Goal: Find specific page/section: Find specific page/section

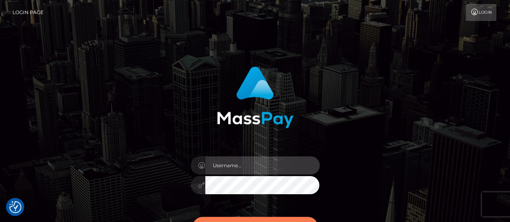
type input "[PERSON_NAME].[PERSON_NAME]"
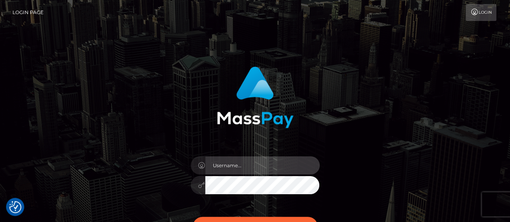
type input "abigail.cope"
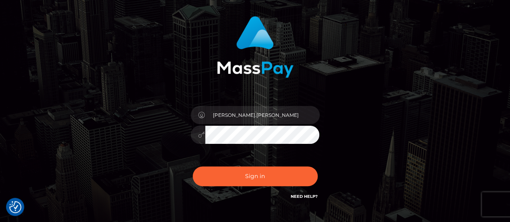
scroll to position [50, 0]
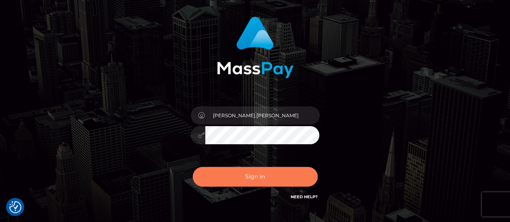
click at [268, 171] on button "Sign in" at bounding box center [255, 177] width 125 height 20
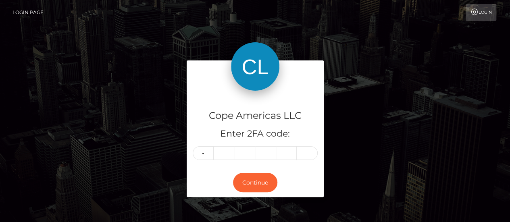
type input "4"
type input "8"
type input "0"
type input "3"
type input "6"
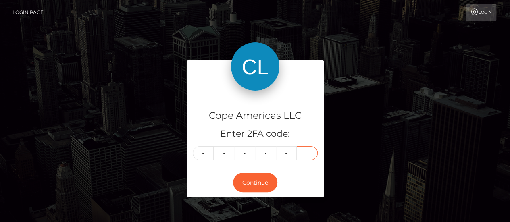
type input "0"
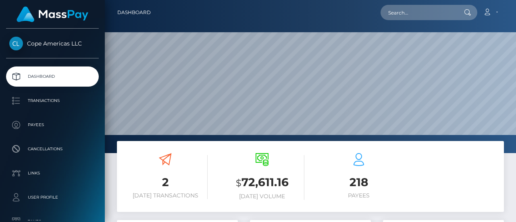
scroll to position [143, 121]
click at [419, 11] on input "text" at bounding box center [418, 12] width 76 height 15
paste input "138287"
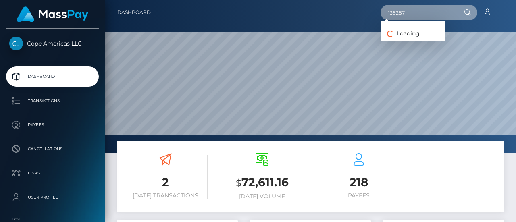
type input "138287"
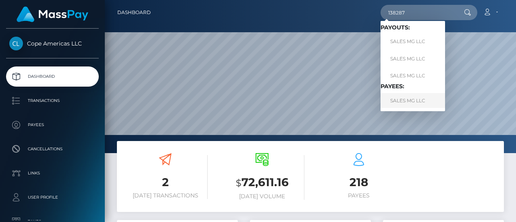
click at [405, 102] on link "SALES MG LLC" at bounding box center [412, 100] width 64 height 15
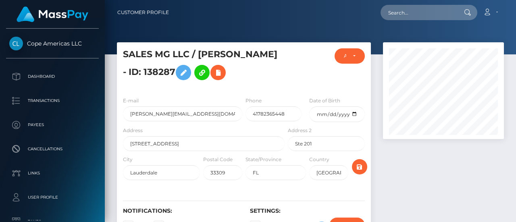
scroll to position [97, 121]
click at [515, 26] on div at bounding box center [310, 27] width 411 height 54
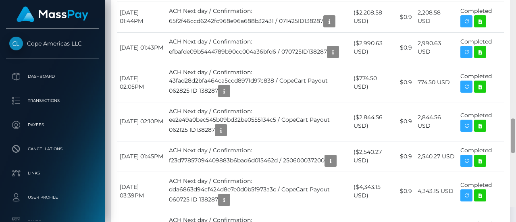
scroll to position [842, 0]
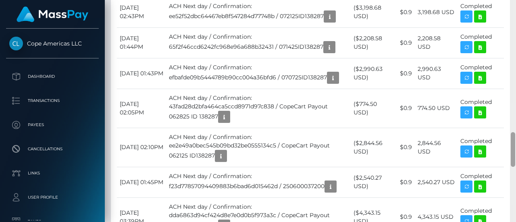
drag, startPoint x: 514, startPoint y: 164, endPoint x: 515, endPoint y: 154, distance: 10.1
click at [515, 154] on div at bounding box center [513, 111] width 6 height 222
